Goal: Find specific page/section: Find specific page/section

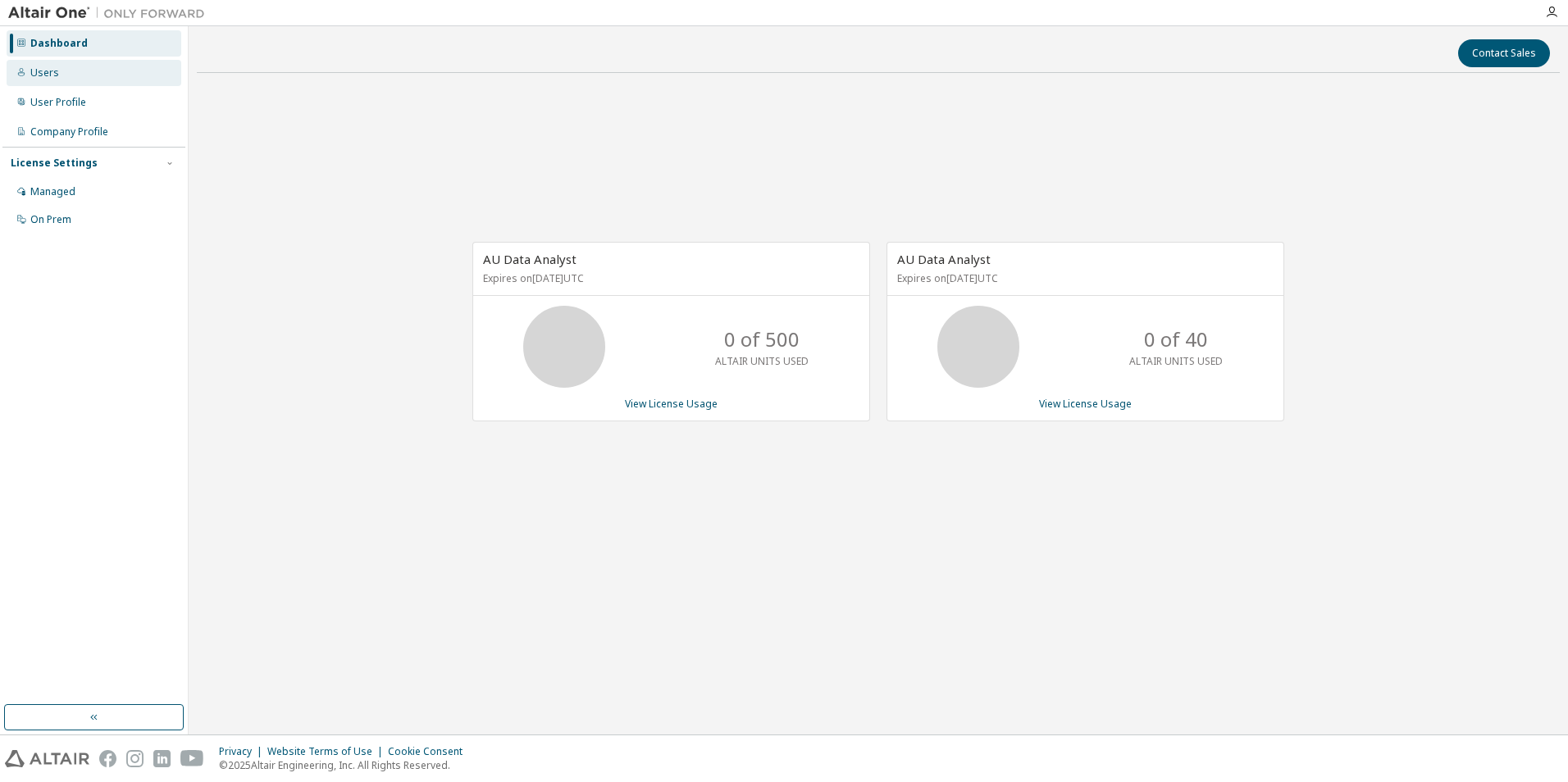
click at [79, 79] on div "Users" at bounding box center [94, 73] width 175 height 27
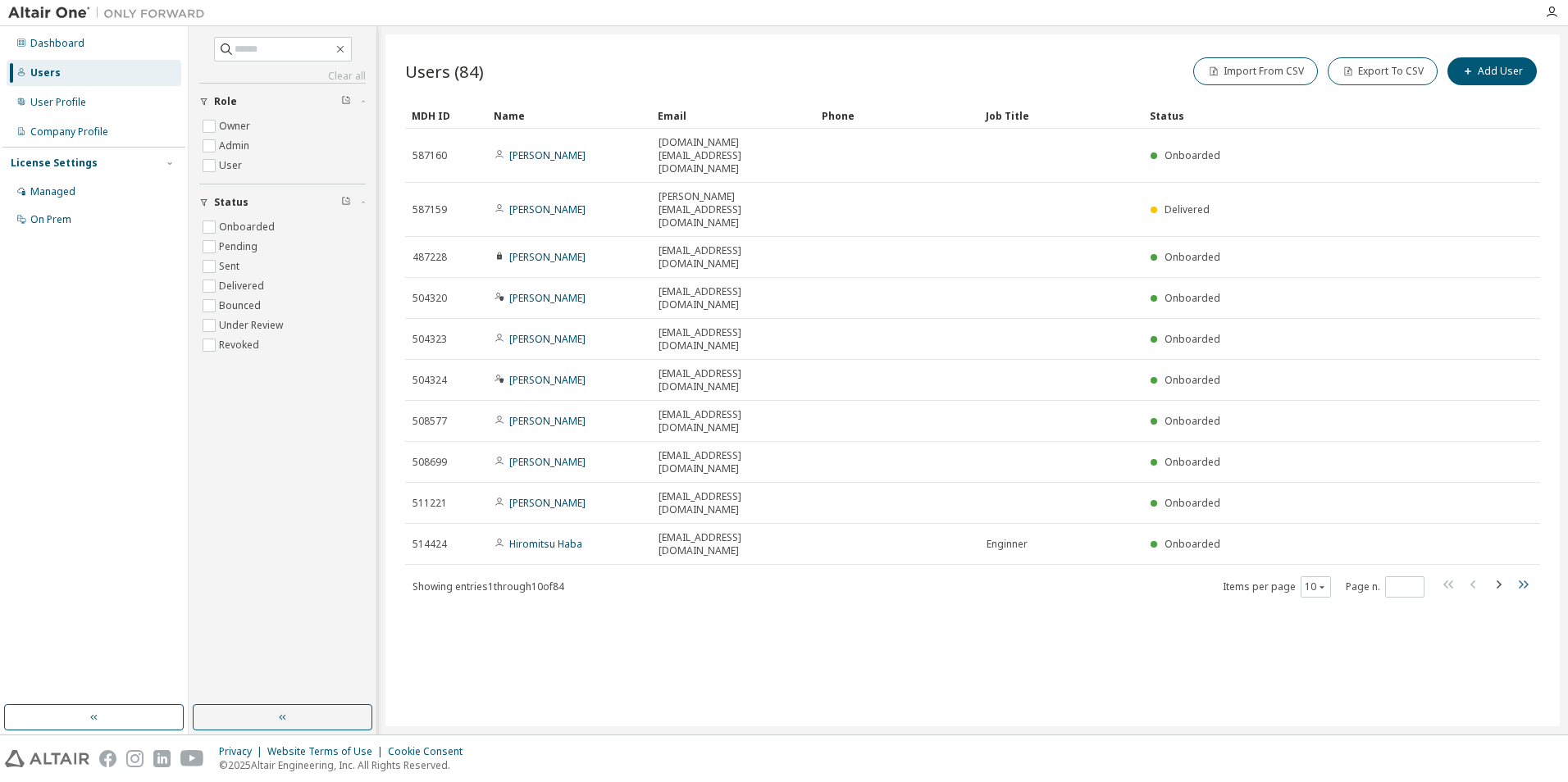
click at [1522, 575] on icon "button" at bounding box center [1523, 585] width 20 height 20
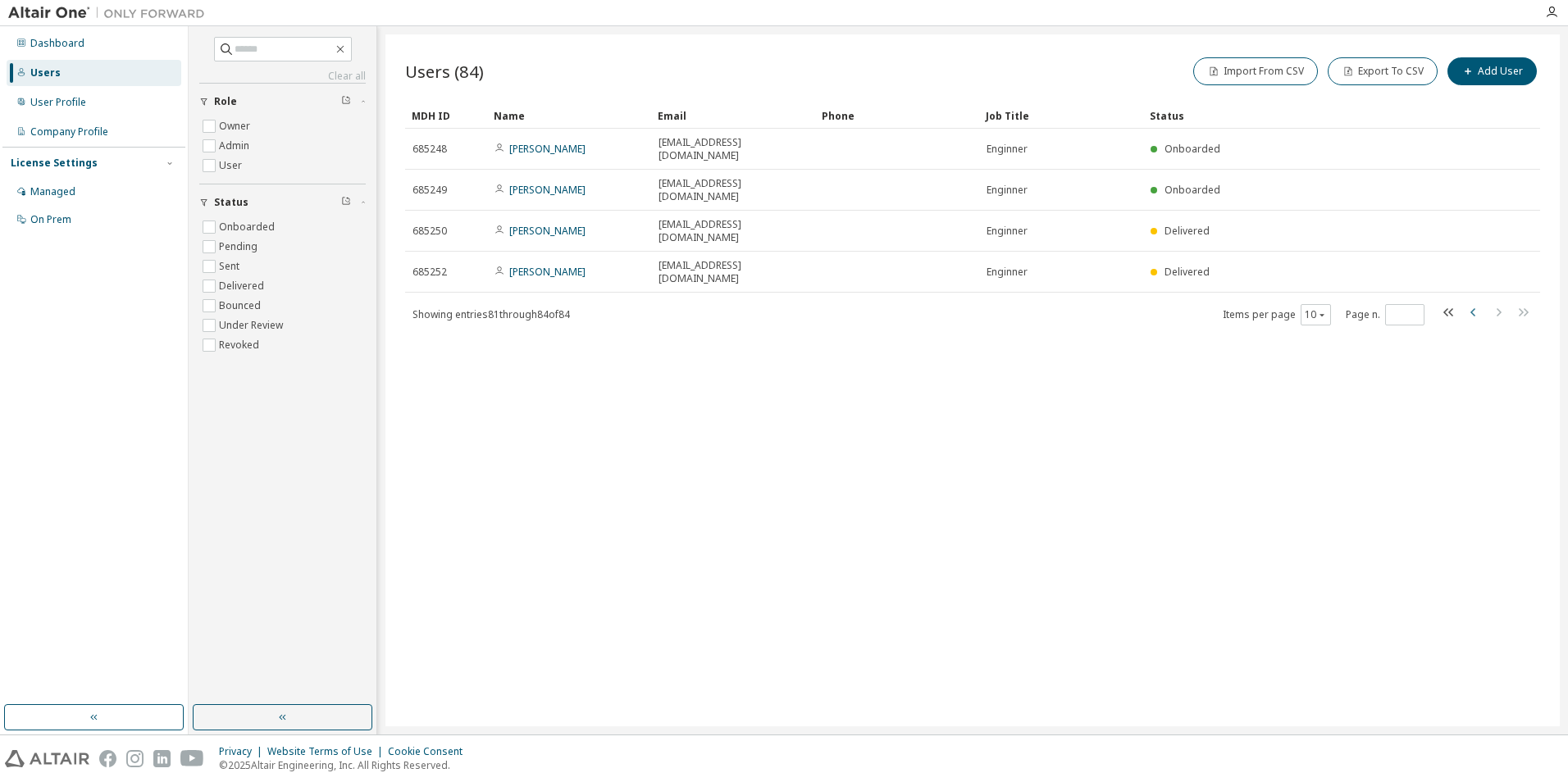
click at [1472, 302] on icon "button" at bounding box center [1474, 312] width 20 height 20
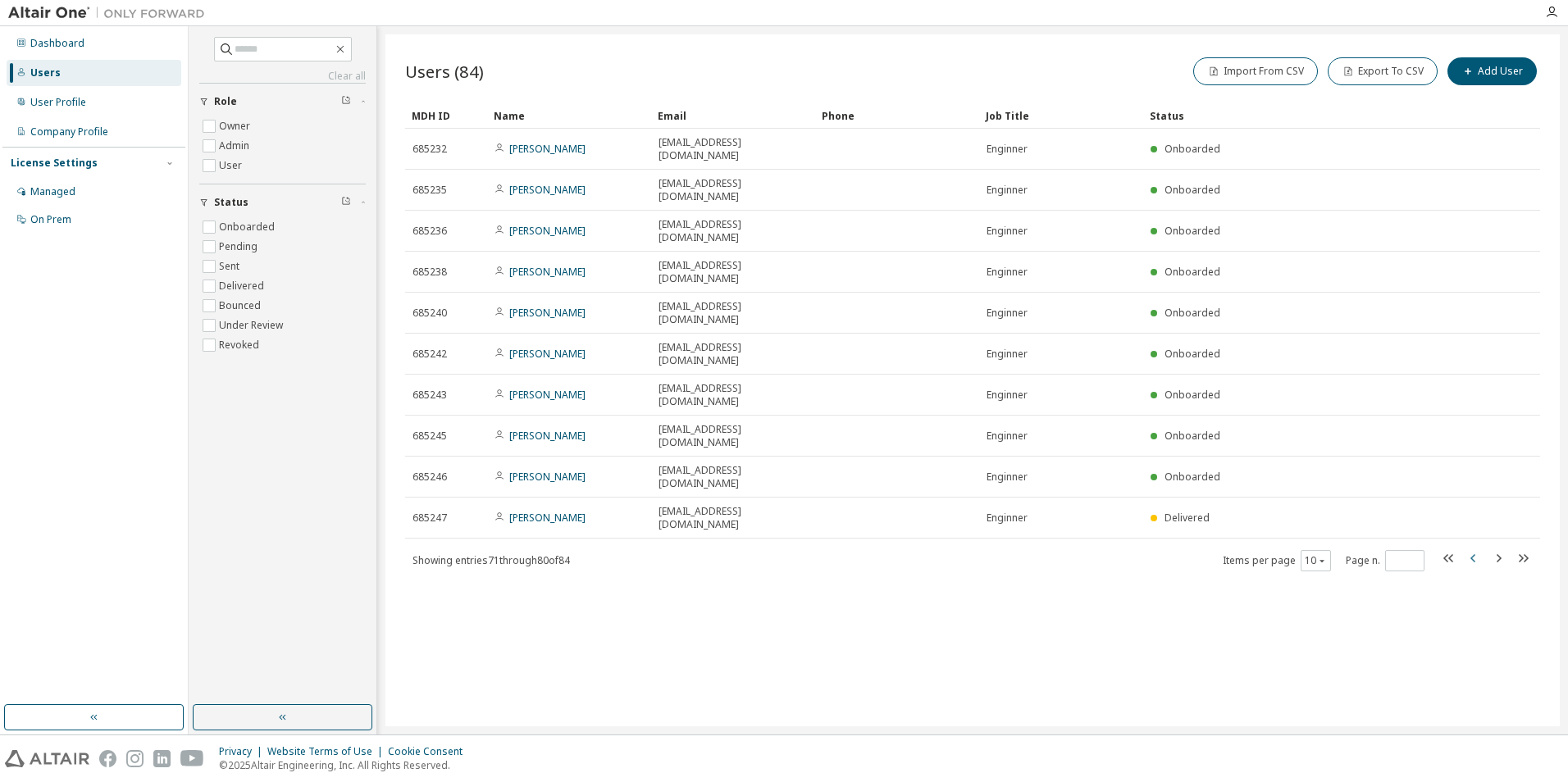
click at [1477, 548] on icon "button" at bounding box center [1474, 558] width 20 height 20
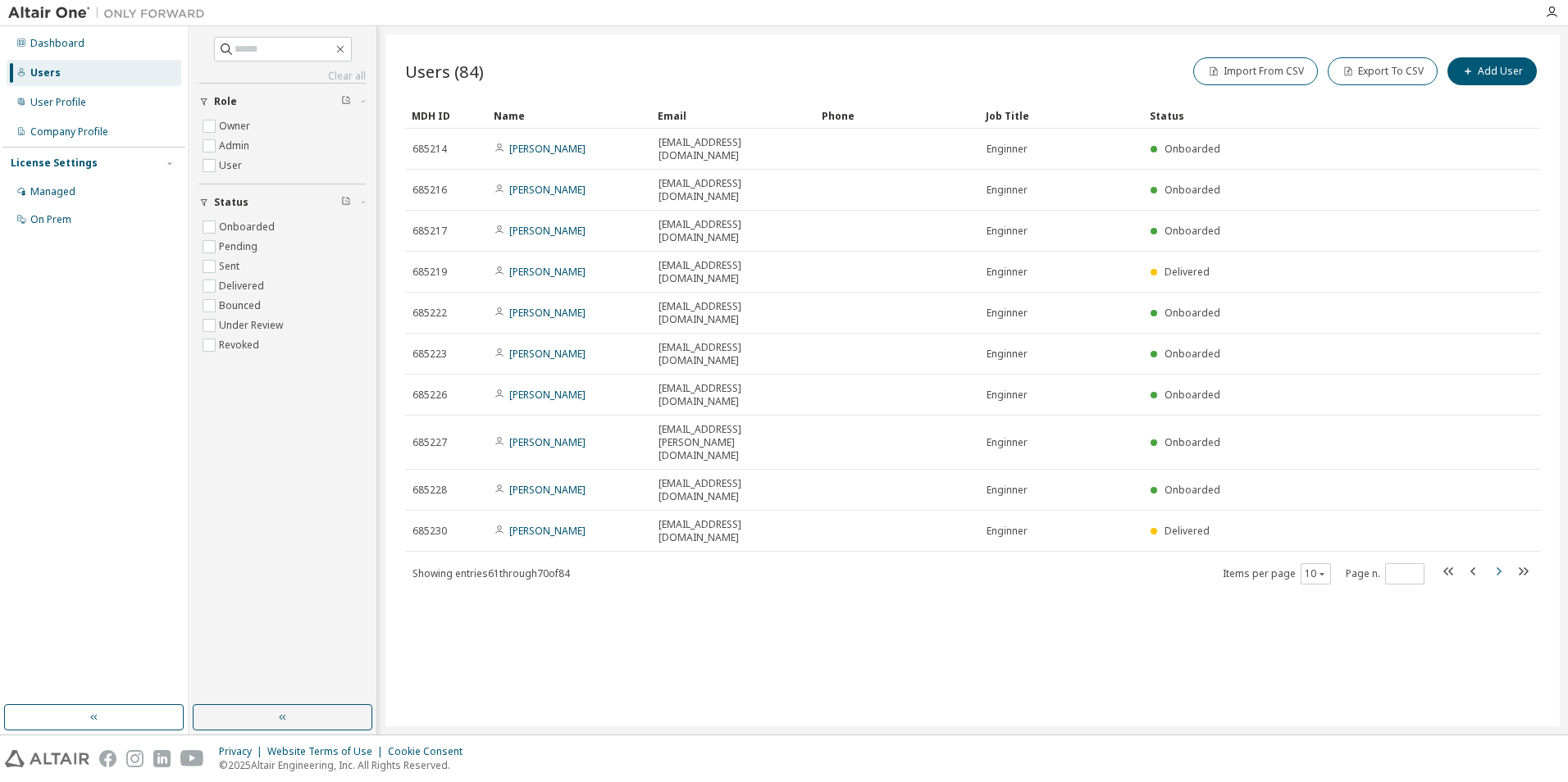
click at [1499, 567] on icon "button" at bounding box center [1499, 572] width 5 height 8
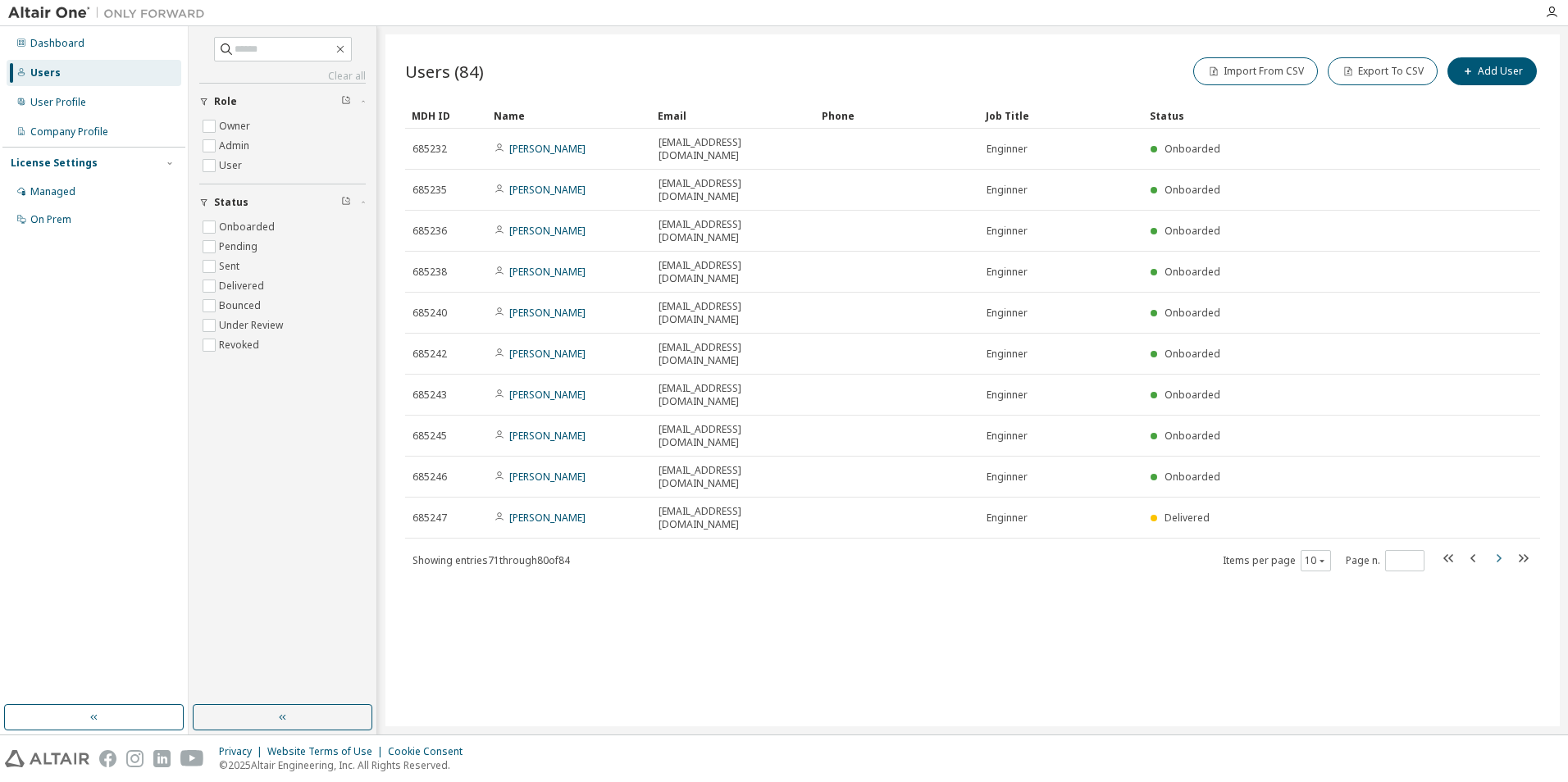
click at [1499, 554] on icon "button" at bounding box center [1499, 558] width 5 height 8
type input "*"
